Goal: Task Accomplishment & Management: Manage account settings

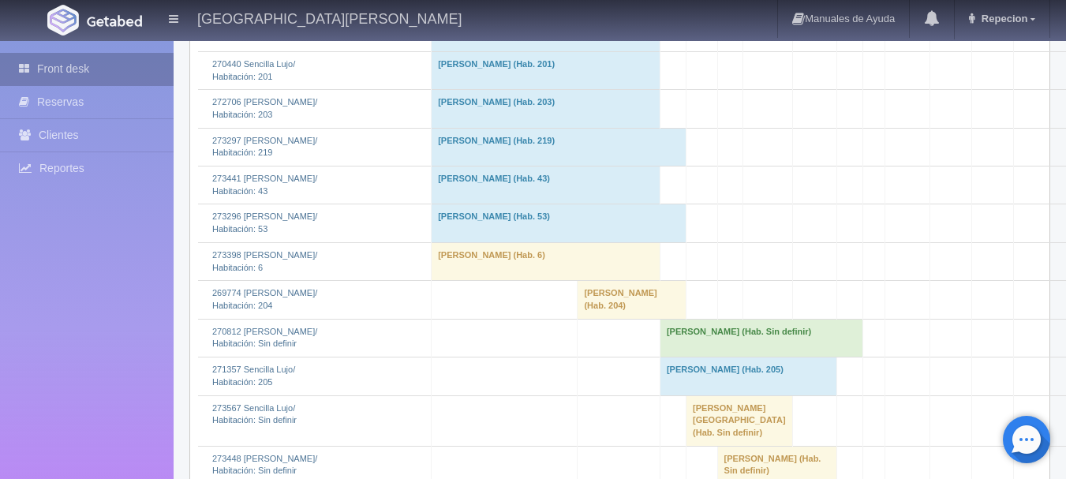
scroll to position [1184, 0]
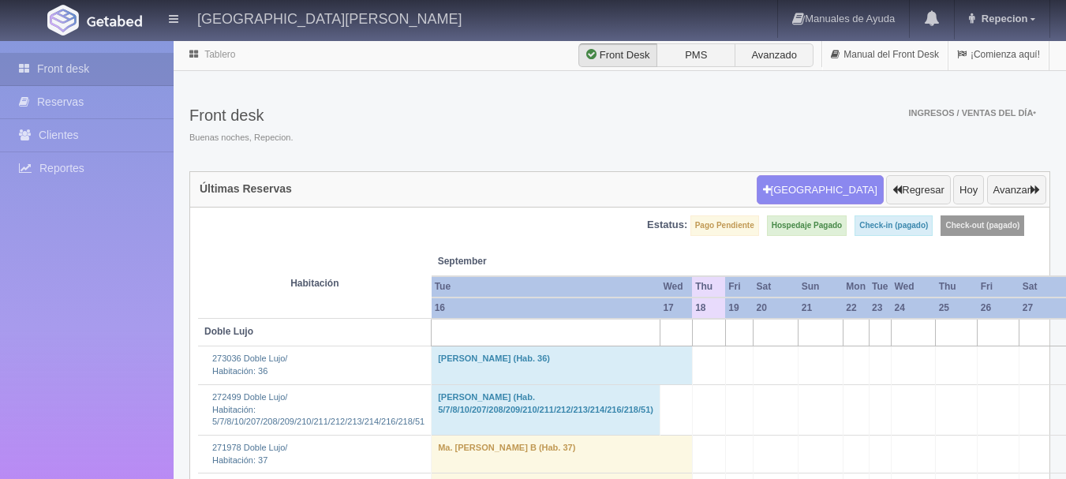
scroll to position [1184, 0]
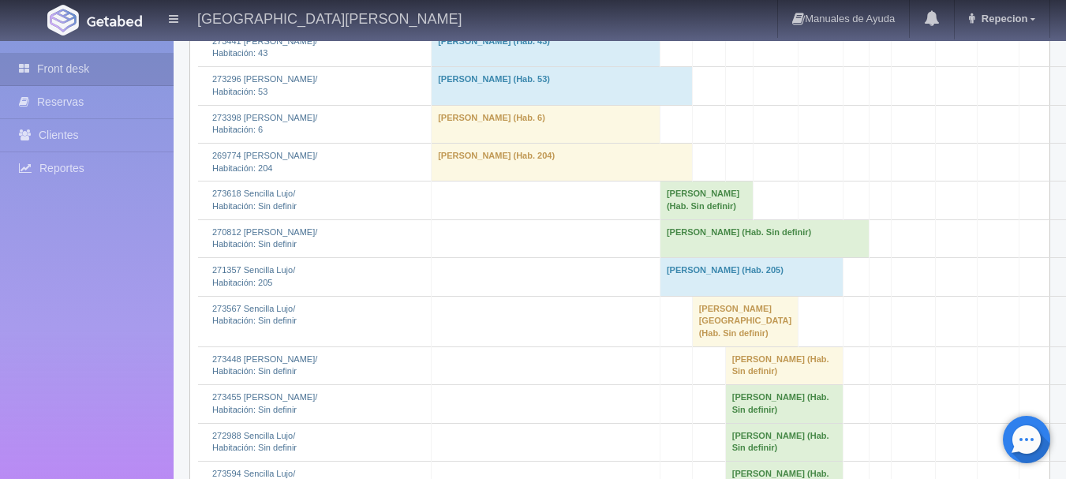
click at [703, 257] on td "[PERSON_NAME] (Hab. Sin definir)" at bounding box center [764, 238] width 209 height 38
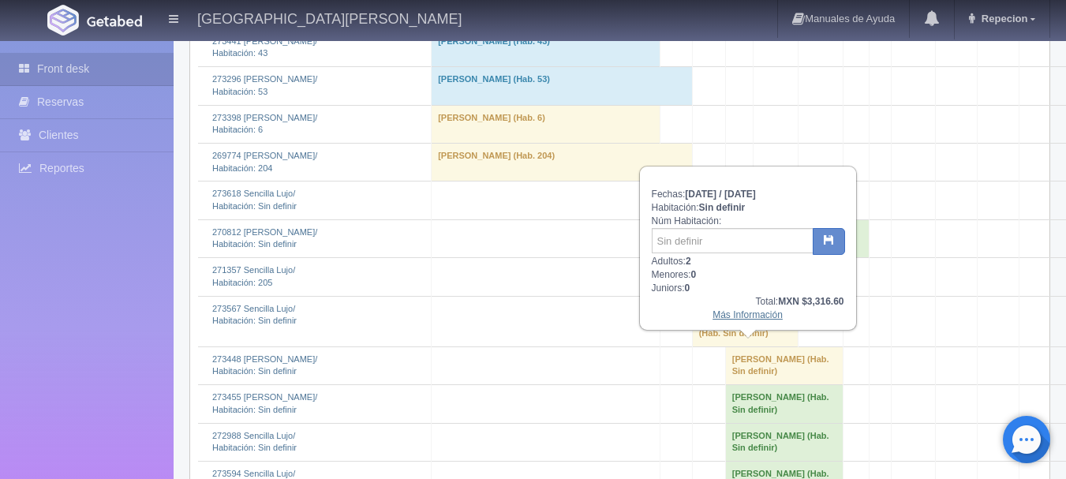
click at [729, 319] on link "Más Información" at bounding box center [748, 314] width 70 height 11
